Goal: Check status: Check status

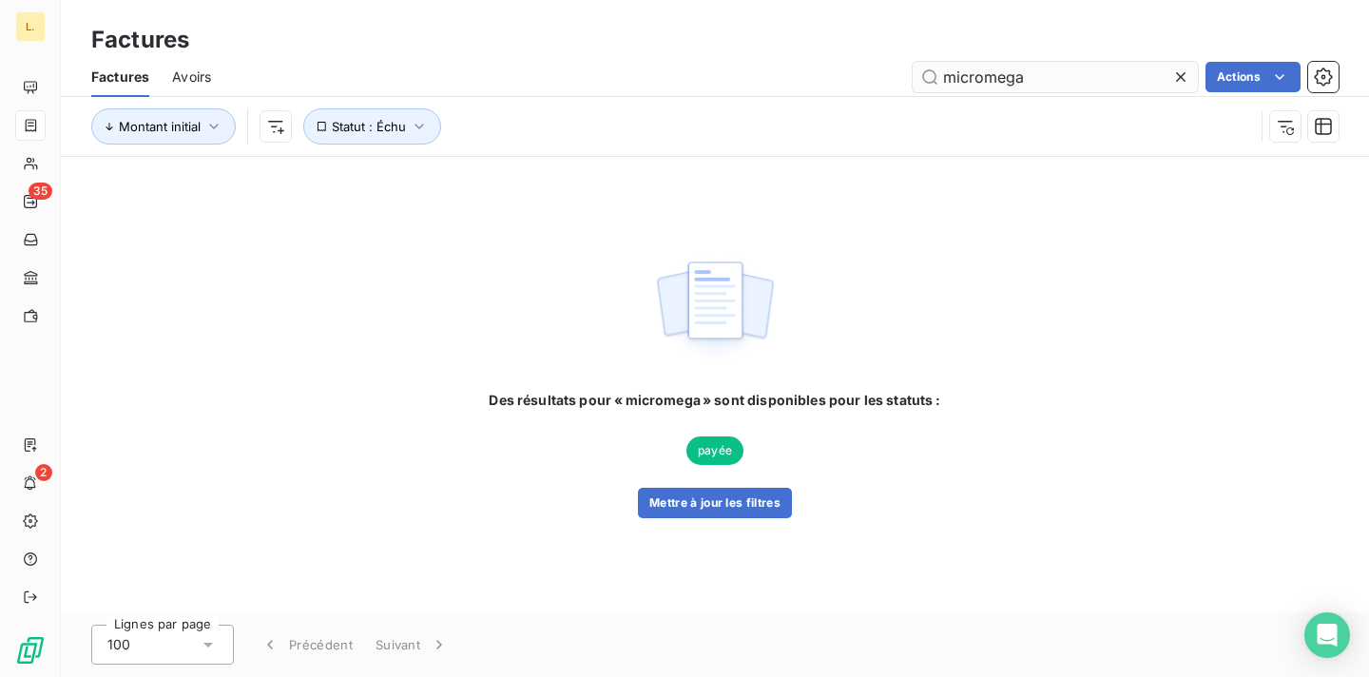
click at [983, 79] on input "micromega" at bounding box center [1055, 77] width 285 height 30
type input "milliet"
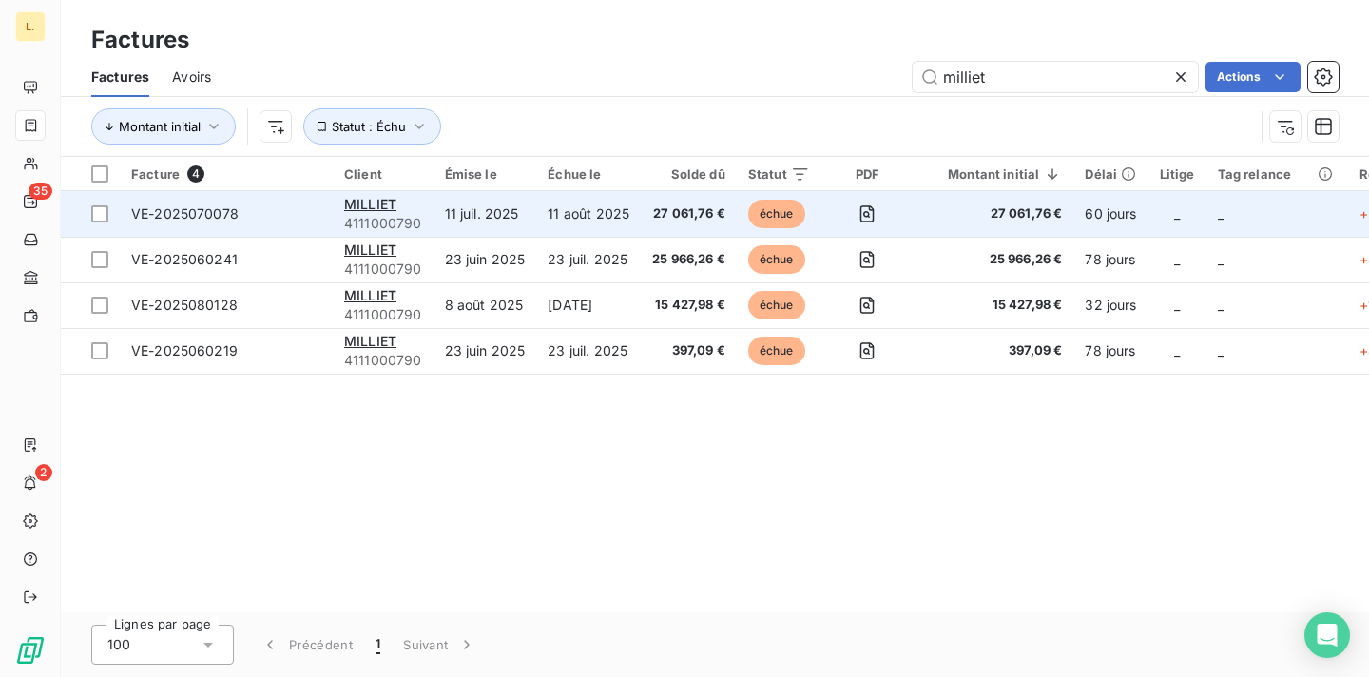
click at [671, 215] on span "27 061,76 €" at bounding box center [688, 213] width 73 height 19
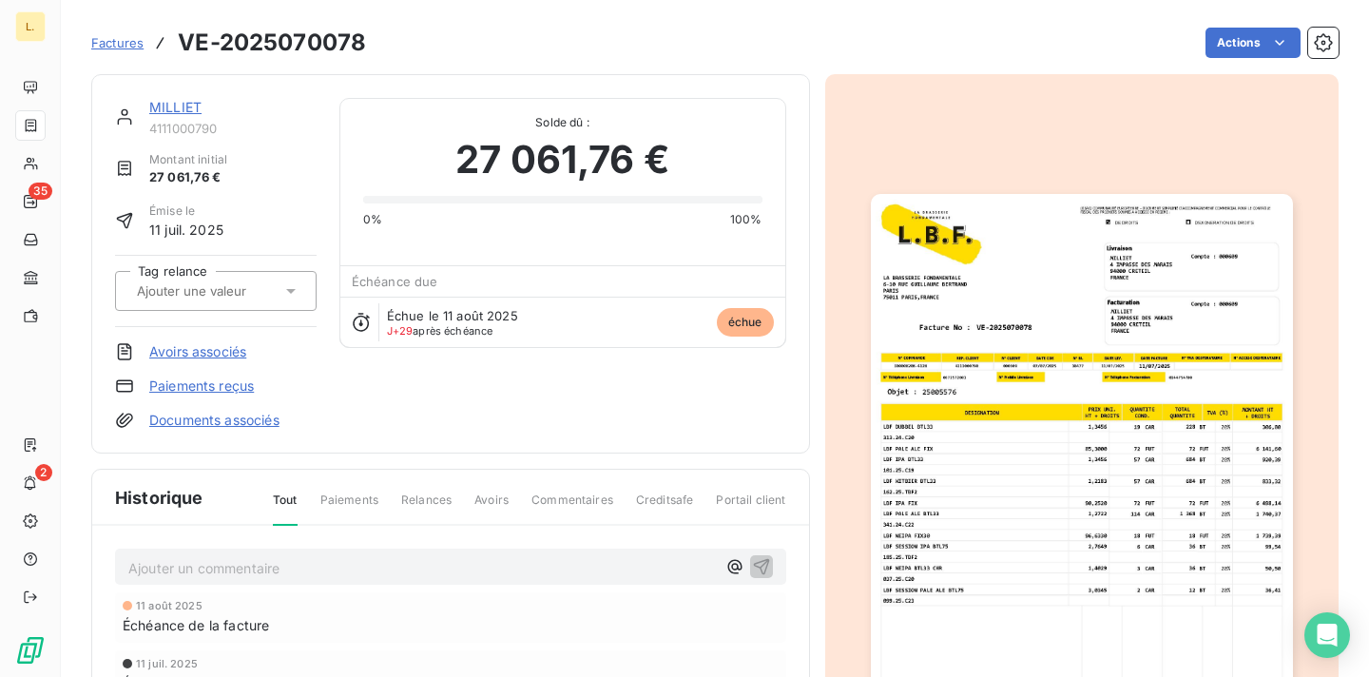
click at [1100, 196] on img "button" at bounding box center [1082, 492] width 422 height 596
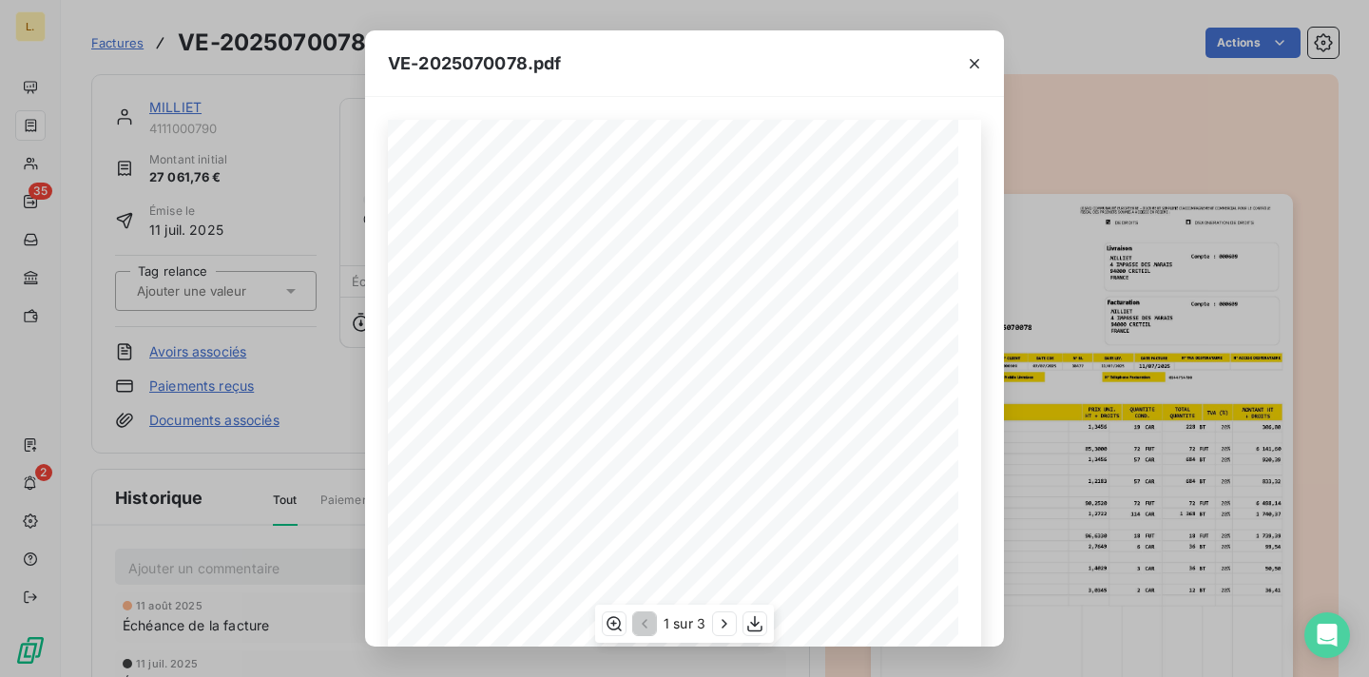
scroll to position [302, 0]
click at [759, 620] on icon "button" at bounding box center [755, 623] width 19 height 19
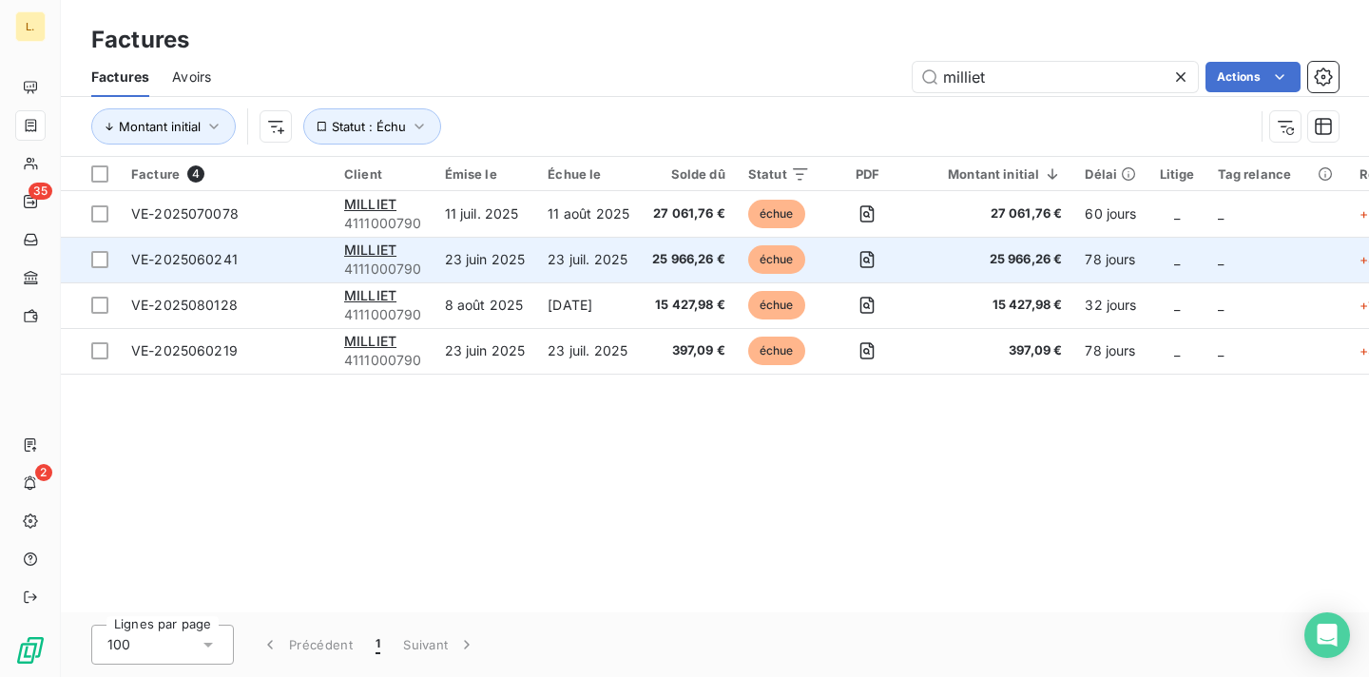
click at [266, 262] on span "VE-2025060241" at bounding box center [226, 259] width 190 height 19
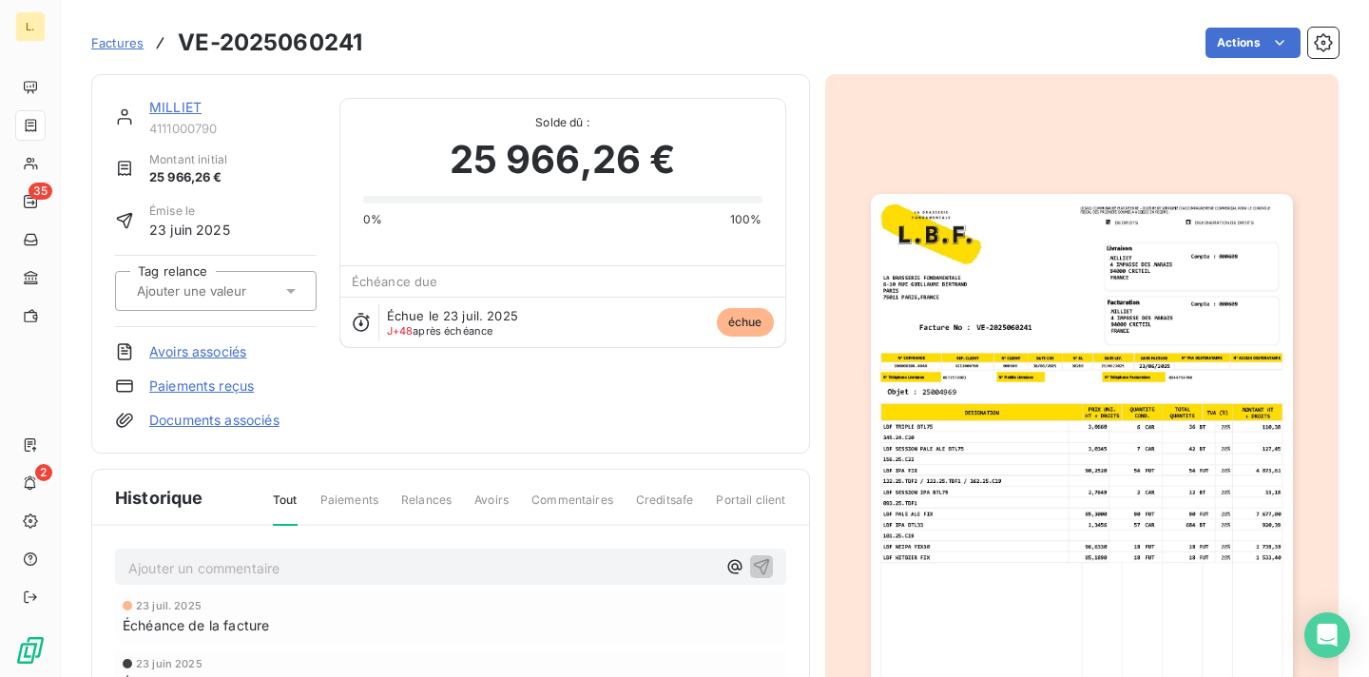
click at [1021, 368] on img "button" at bounding box center [1082, 492] width 422 height 596
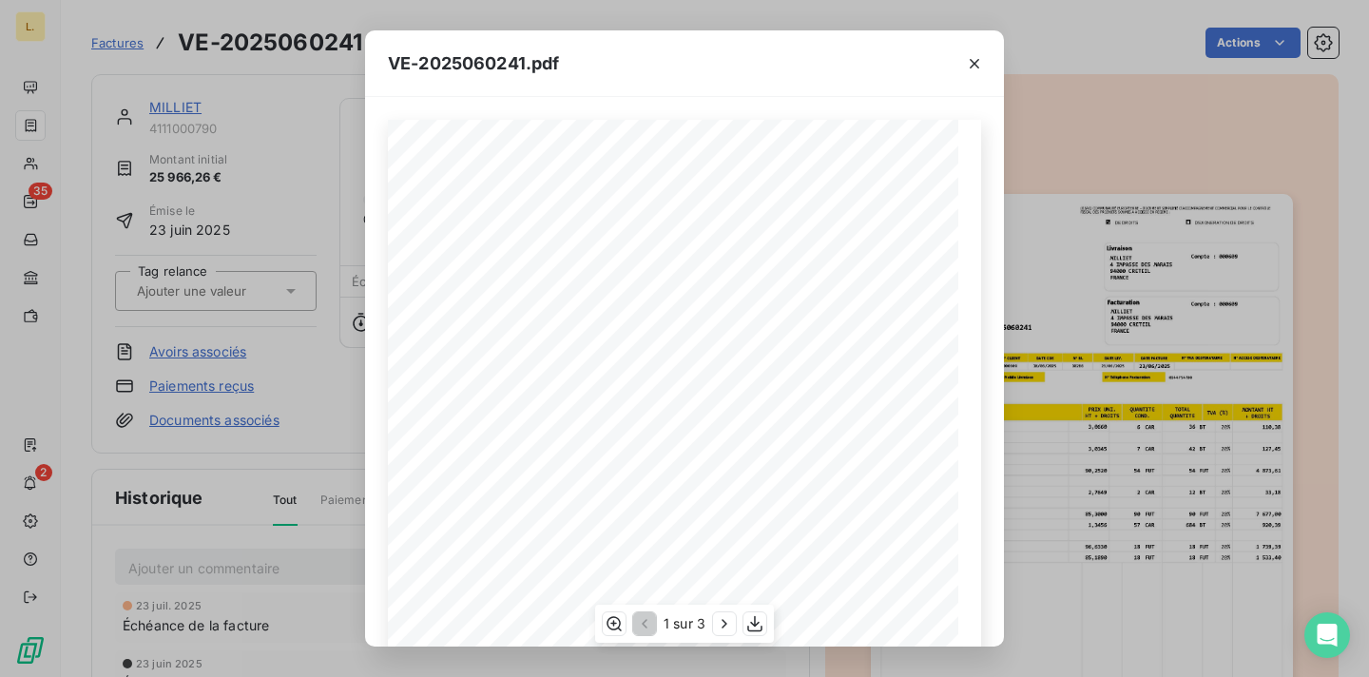
scroll to position [302, 0]
click at [759, 631] on icon "button" at bounding box center [754, 624] width 15 height 16
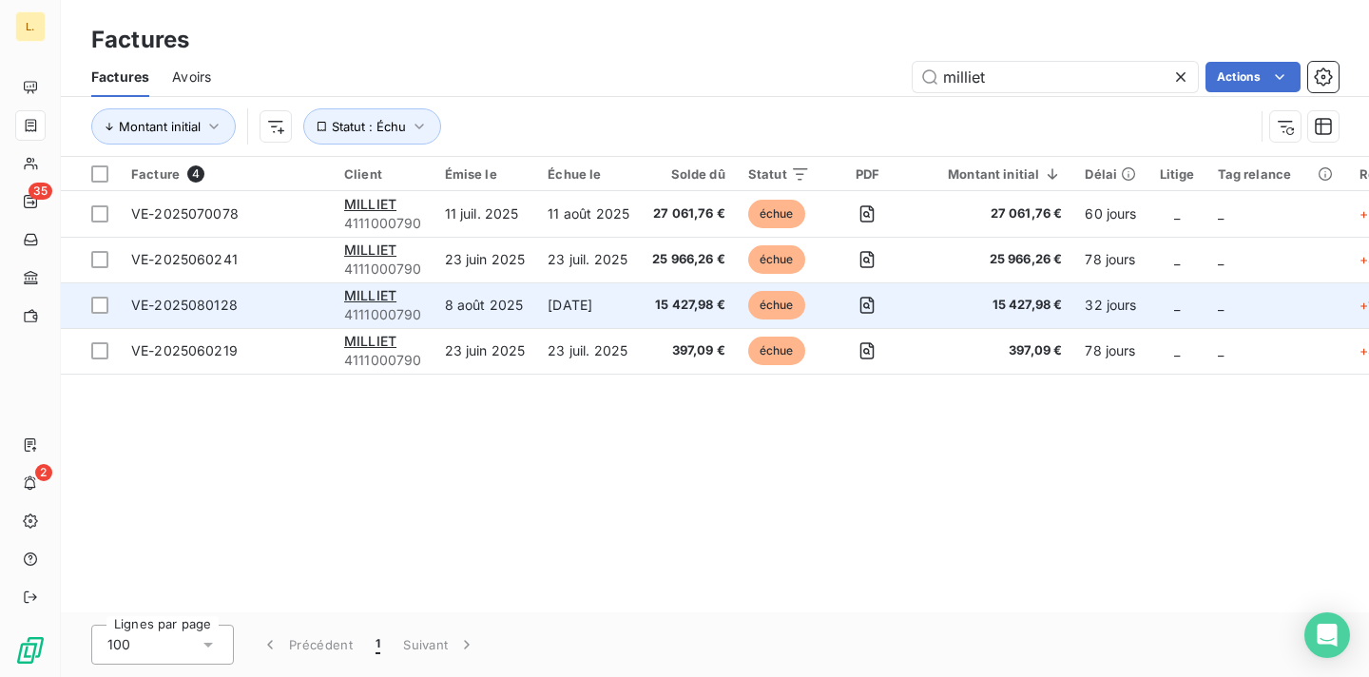
click at [223, 312] on span "VE-2025080128" at bounding box center [184, 305] width 107 height 16
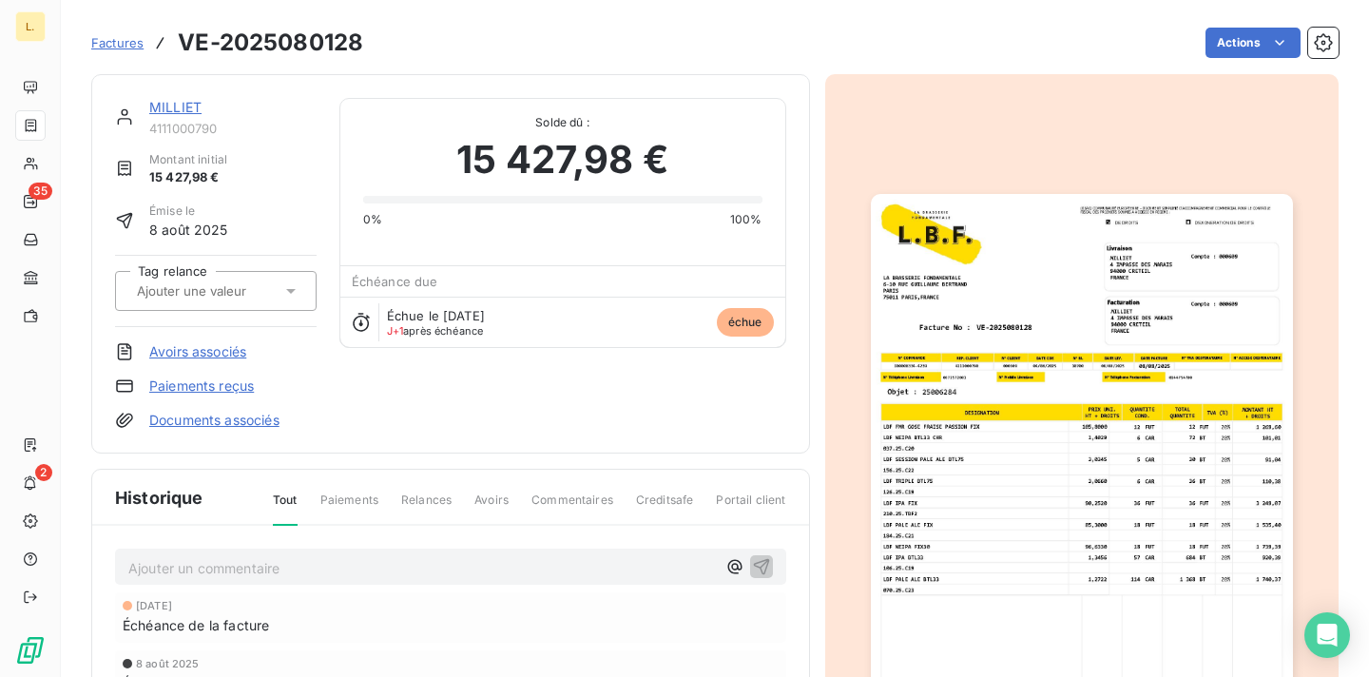
click at [898, 257] on img "button" at bounding box center [1082, 492] width 422 height 596
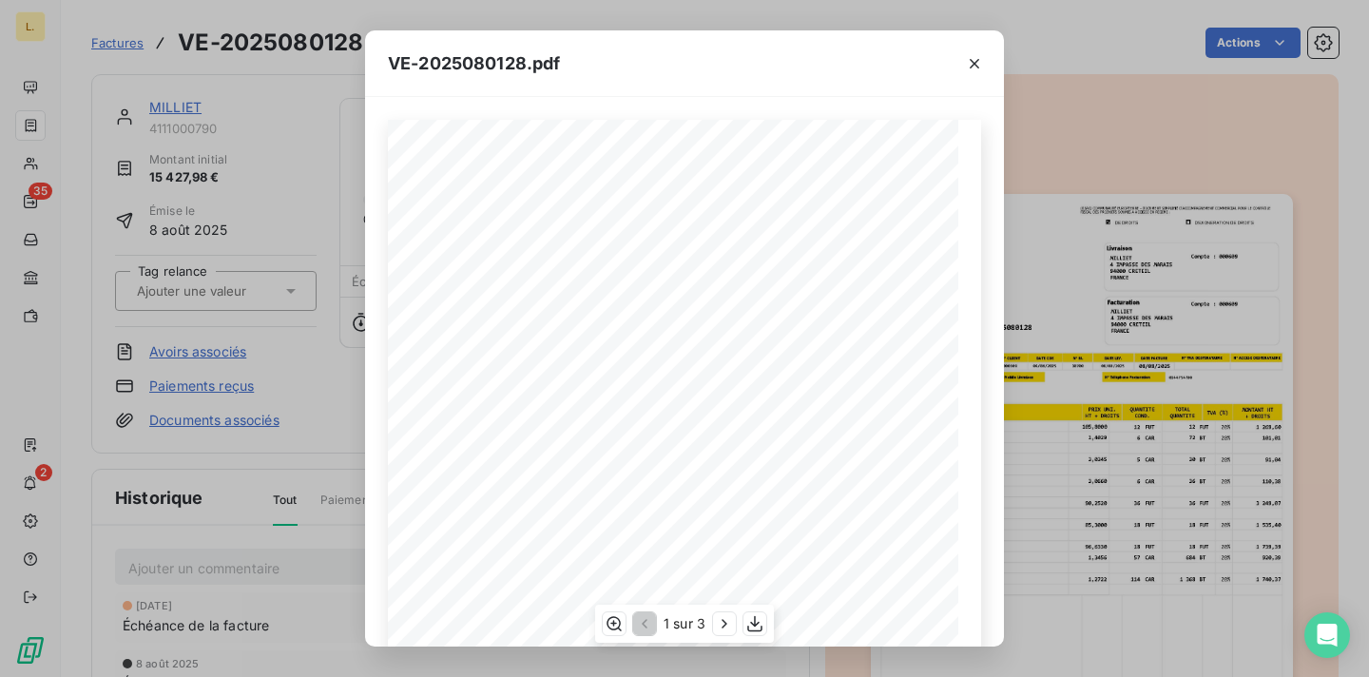
scroll to position [302, 0]
click at [752, 625] on icon "button" at bounding box center [755, 623] width 19 height 19
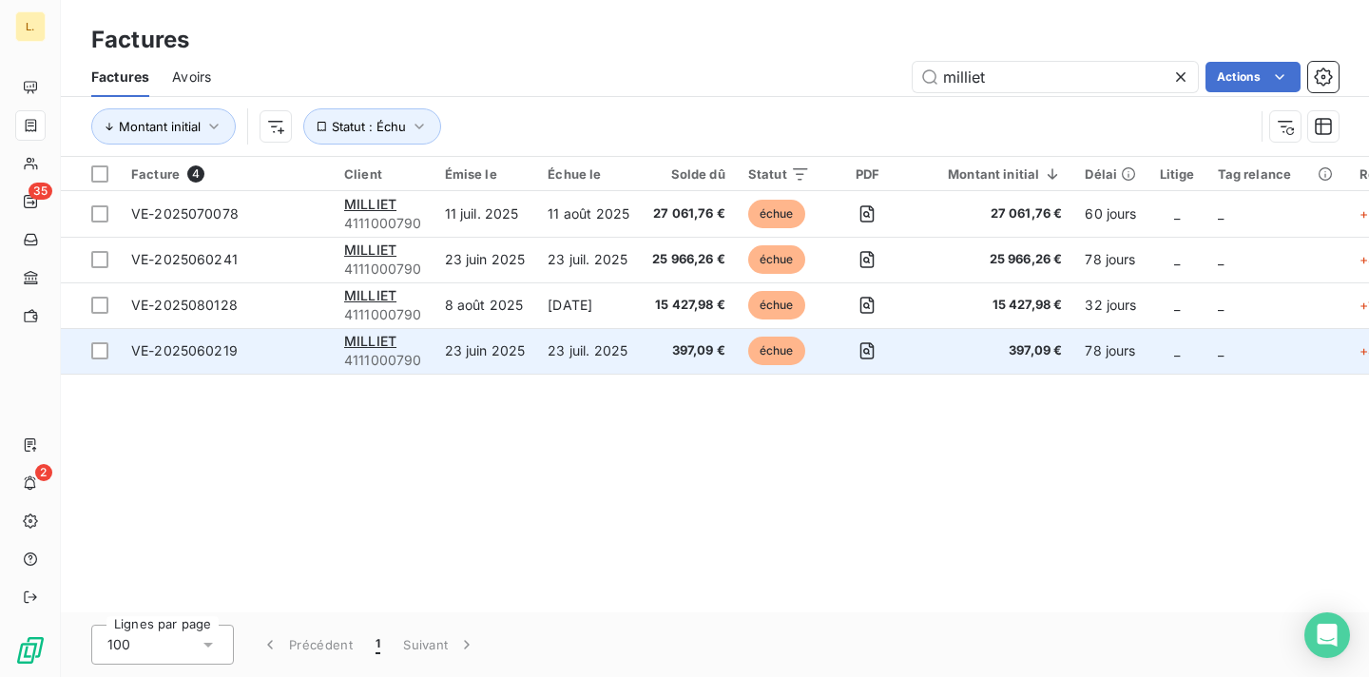
click at [215, 357] on span "VE-2025060219" at bounding box center [184, 350] width 107 height 16
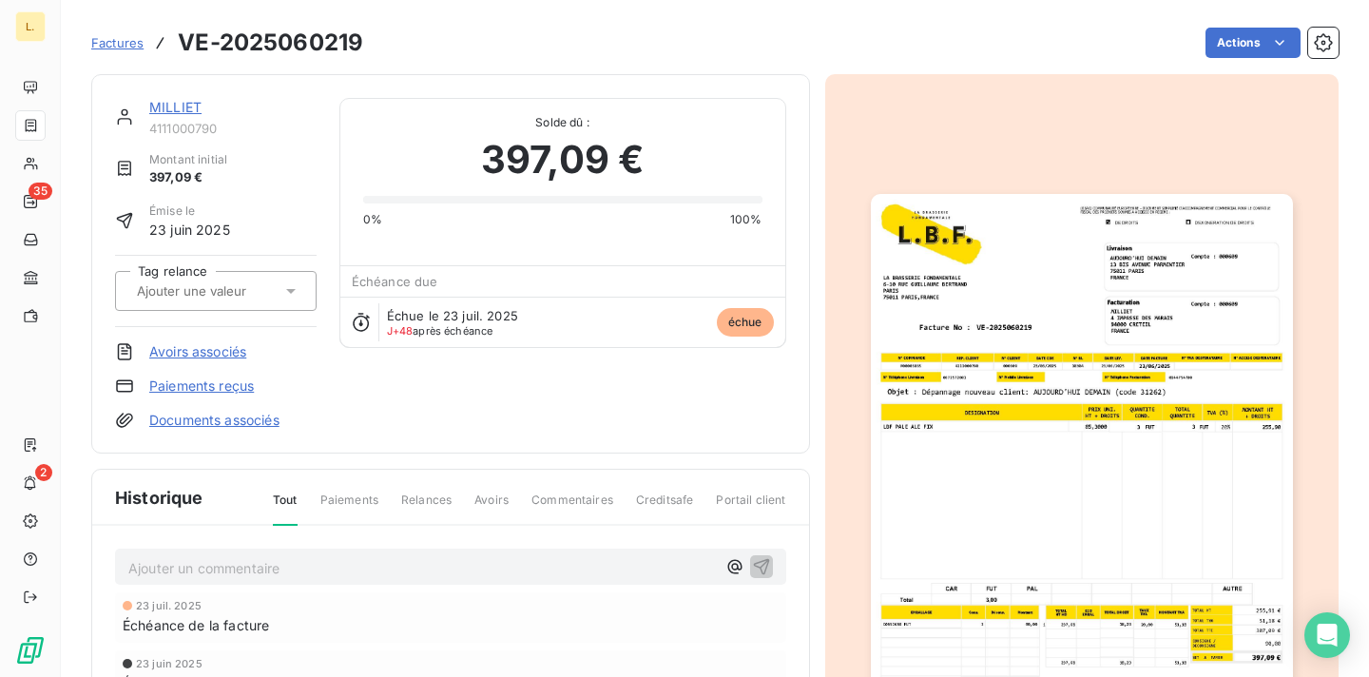
click at [1285, 370] on img "button" at bounding box center [1082, 492] width 422 height 596
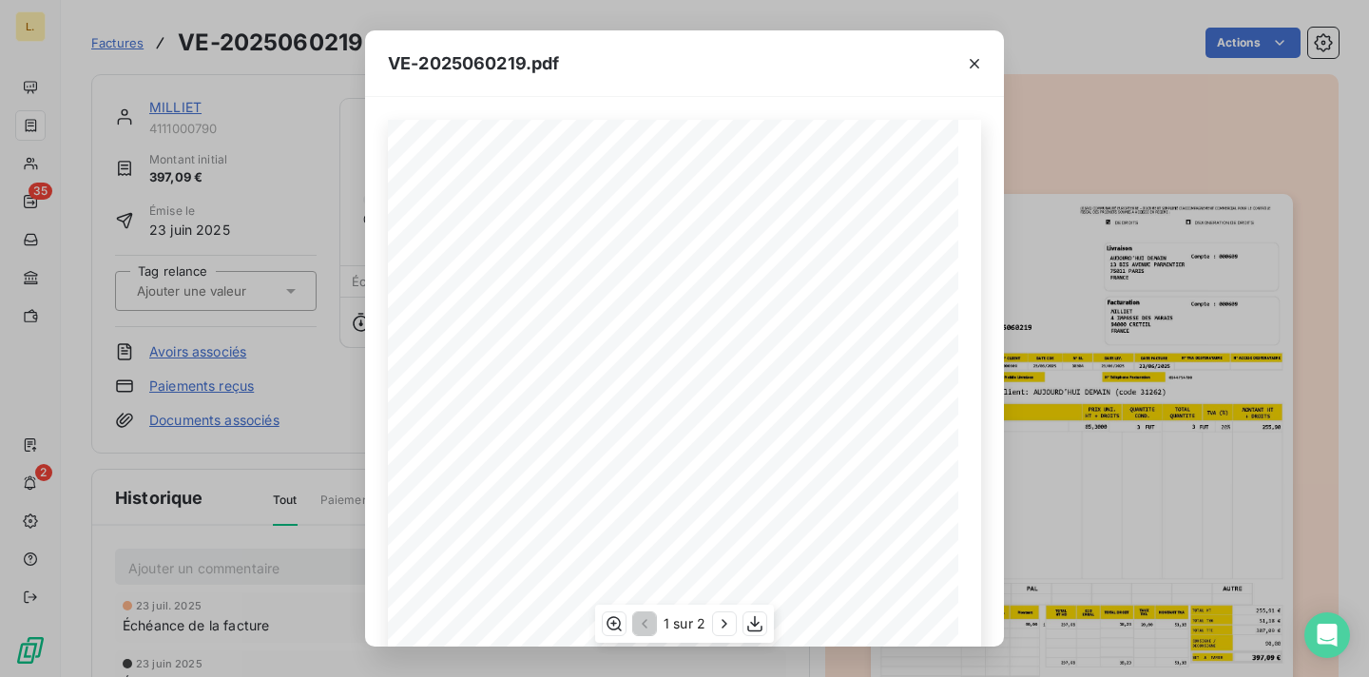
scroll to position [302, 0]
click at [754, 628] on icon "button" at bounding box center [755, 623] width 19 height 19
